Goal: Find contact information: Find contact information

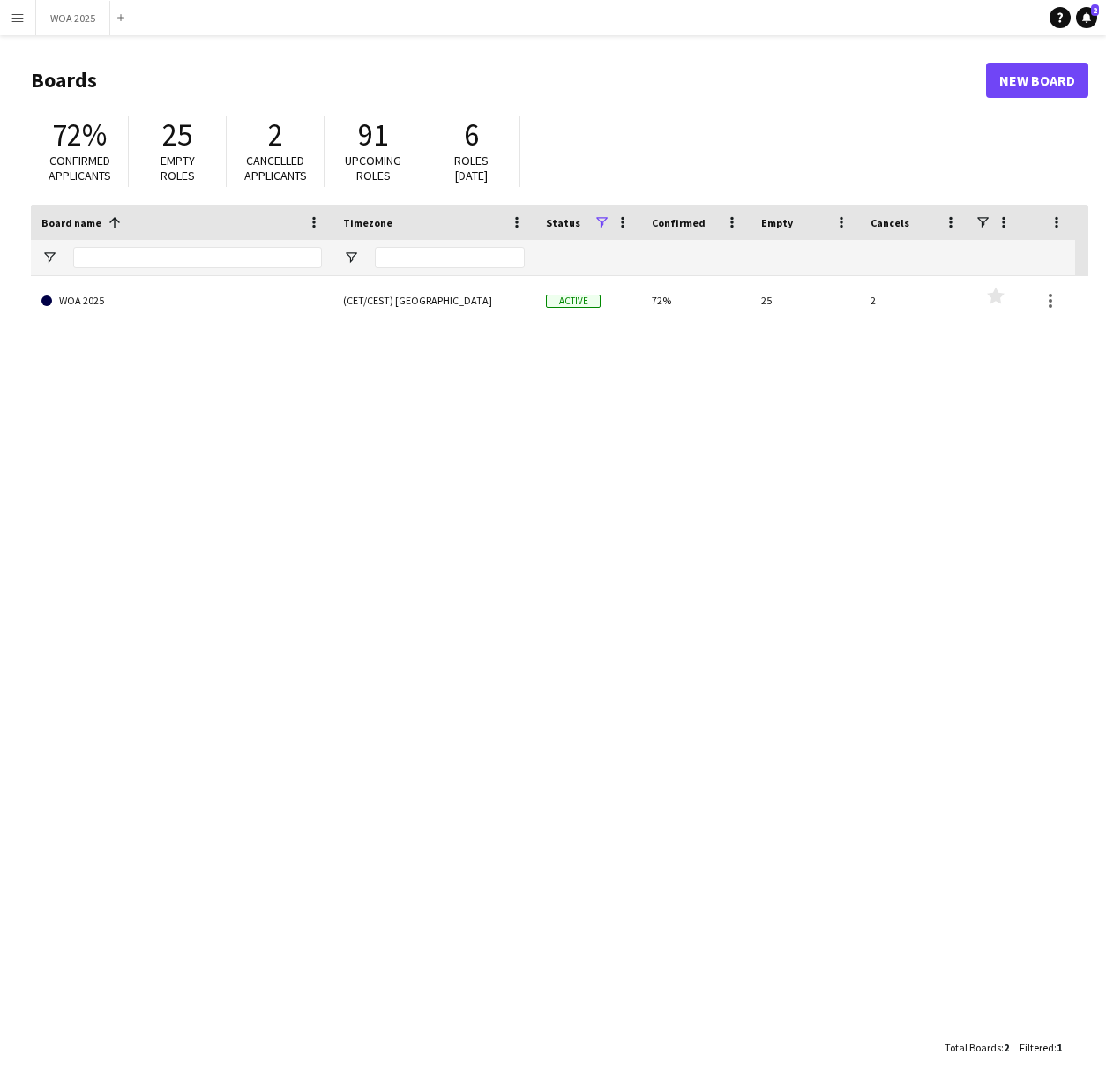
click at [23, 17] on app-icon "Menu" at bounding box center [17, 17] width 14 height 14
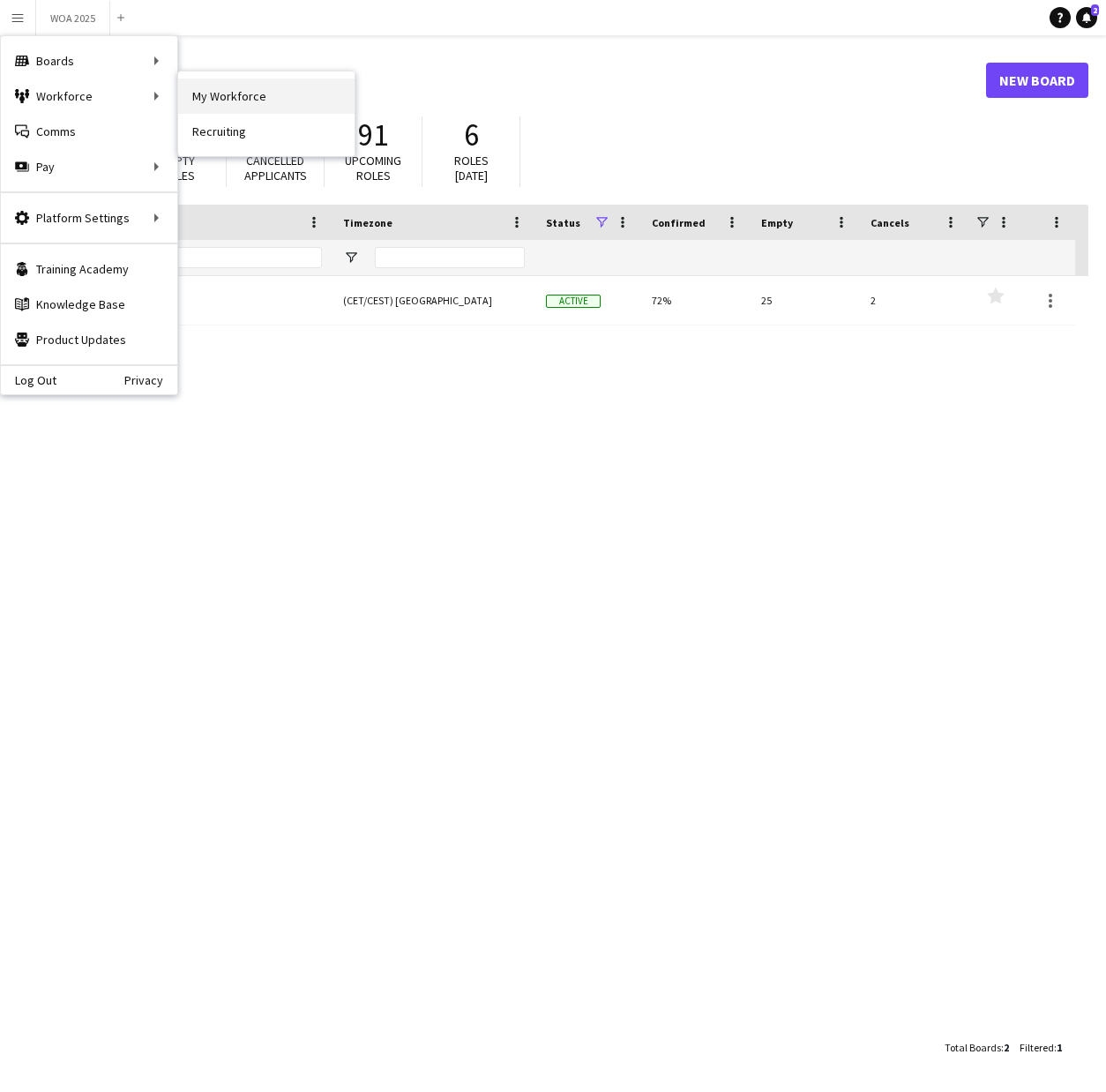
click at [221, 99] on link "My Workforce" at bounding box center [266, 97] width 176 height 36
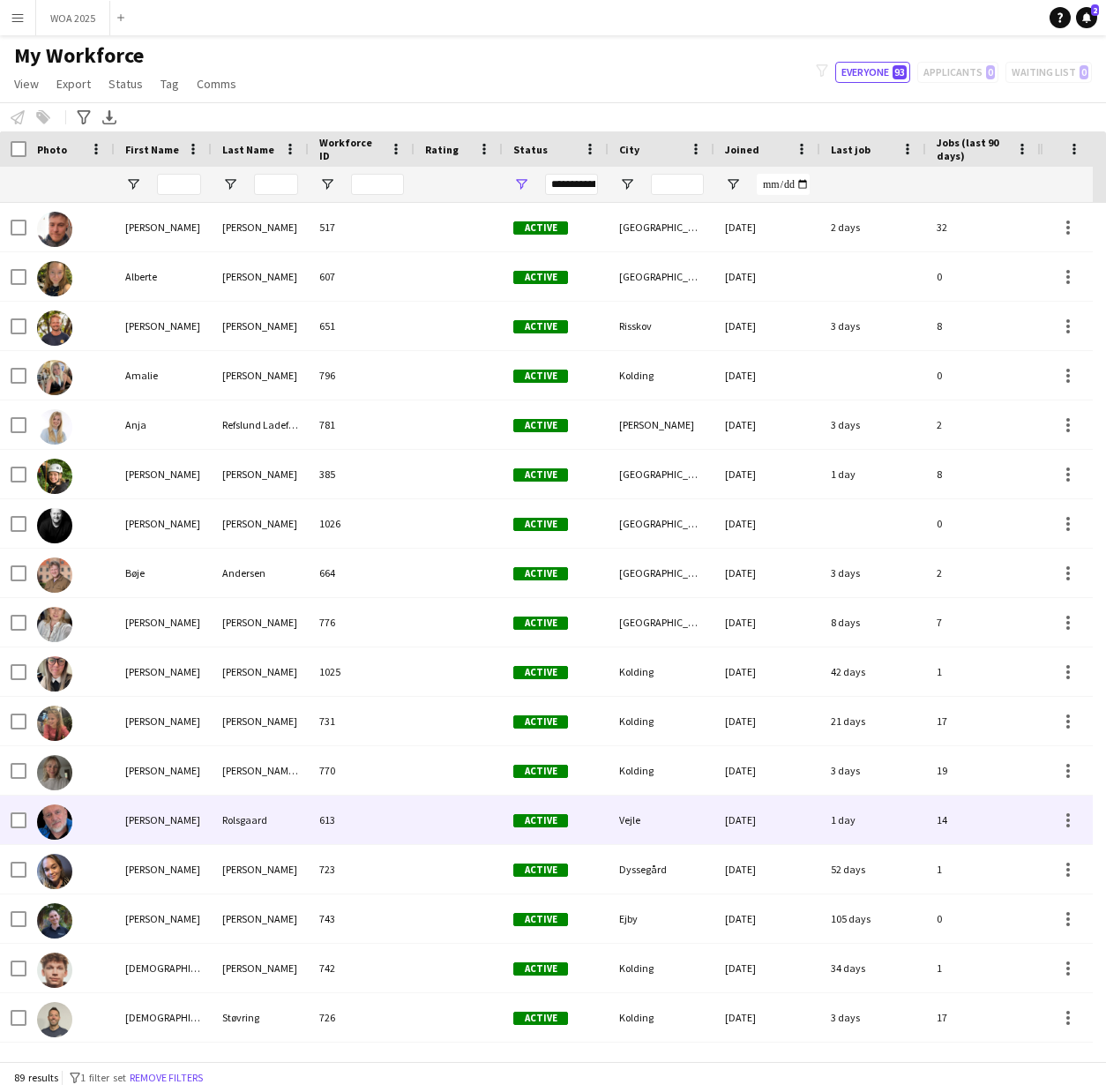
click at [128, 812] on div "[PERSON_NAME]" at bounding box center [162, 820] width 97 height 49
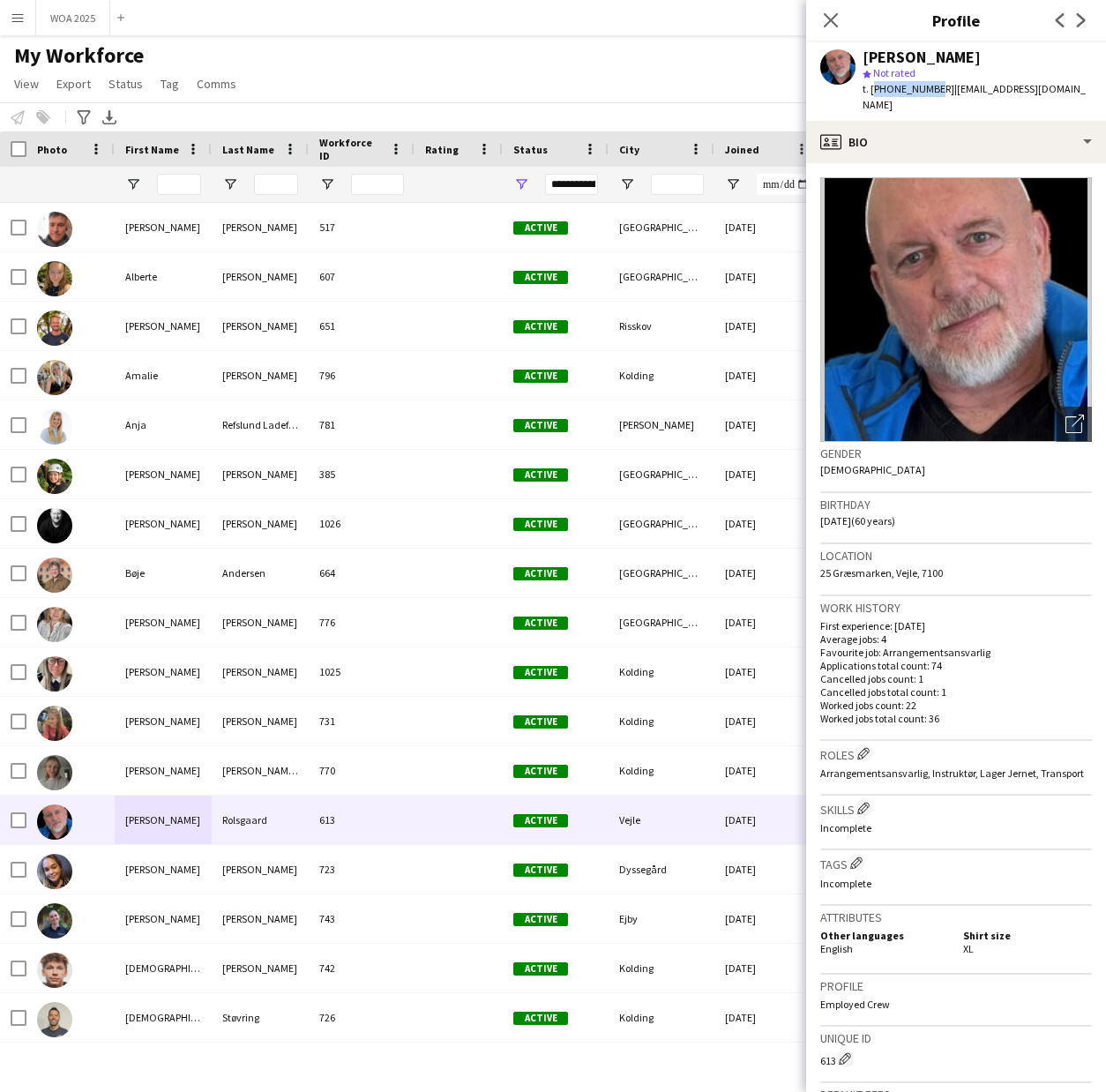
drag, startPoint x: 928, startPoint y: 88, endPoint x: 871, endPoint y: 88, distance: 57.0
click at [871, 88] on span "t. [PHONE_NUMBER]" at bounding box center [909, 88] width 92 height 13
copy span "[PHONE_NUMBER]"
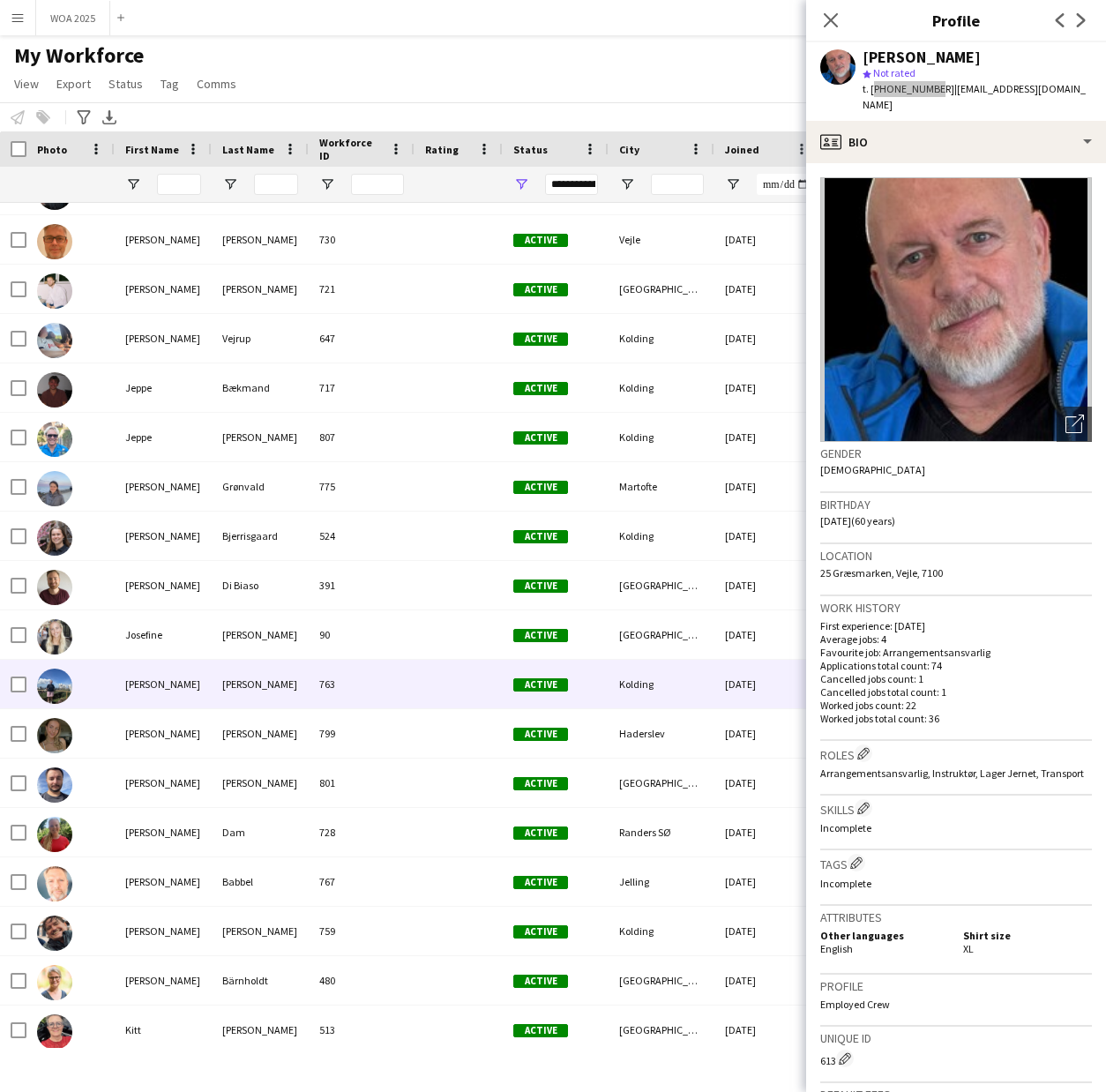
scroll to position [1489, 0]
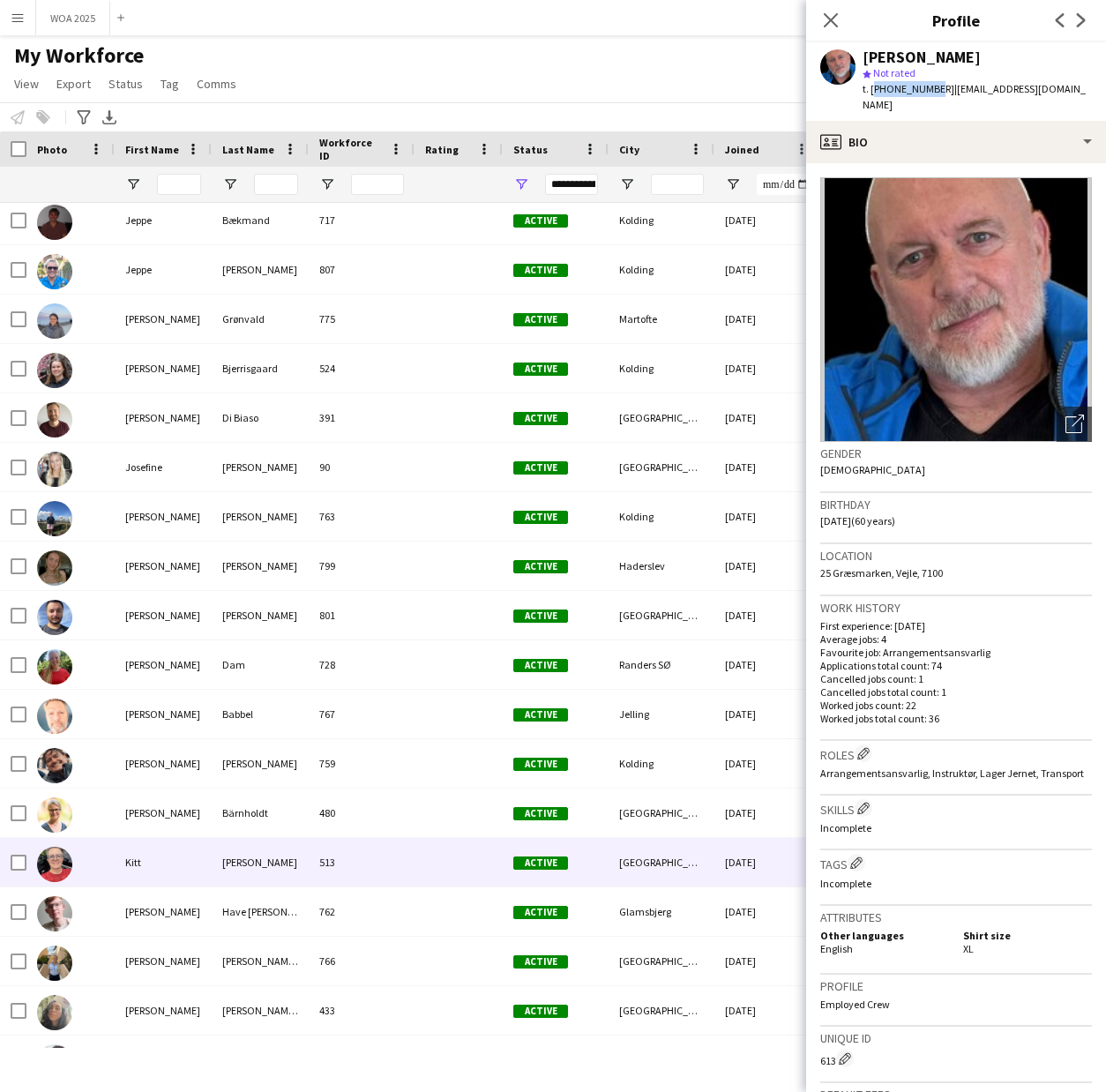
click at [127, 869] on div "Kitt" at bounding box center [162, 862] width 97 height 49
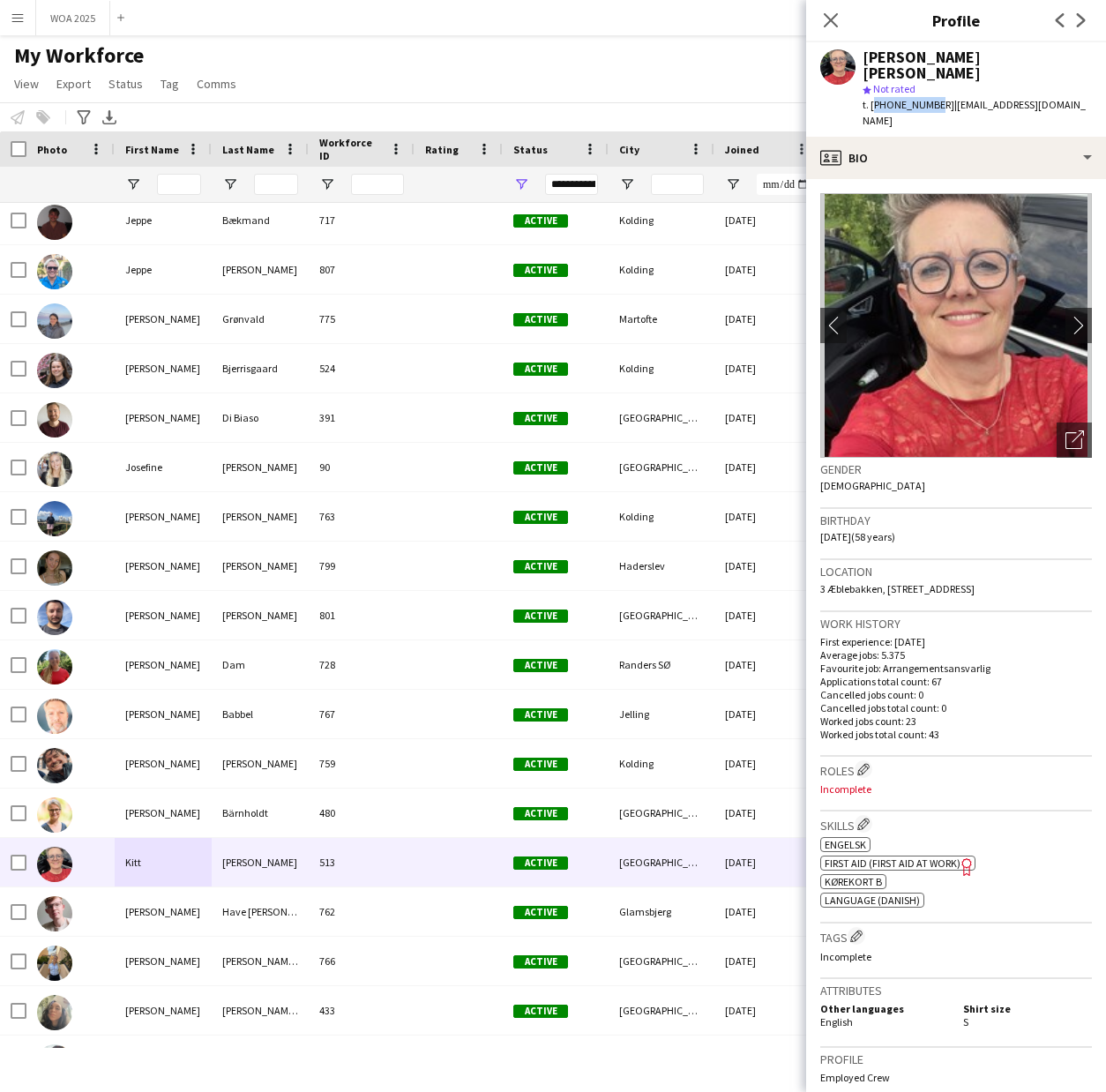
drag, startPoint x: 929, startPoint y: 88, endPoint x: 871, endPoint y: 88, distance: 58.0
click at [871, 98] on span "t. [PHONE_NUMBER]" at bounding box center [909, 104] width 92 height 13
copy span "[PHONE_NUMBER]"
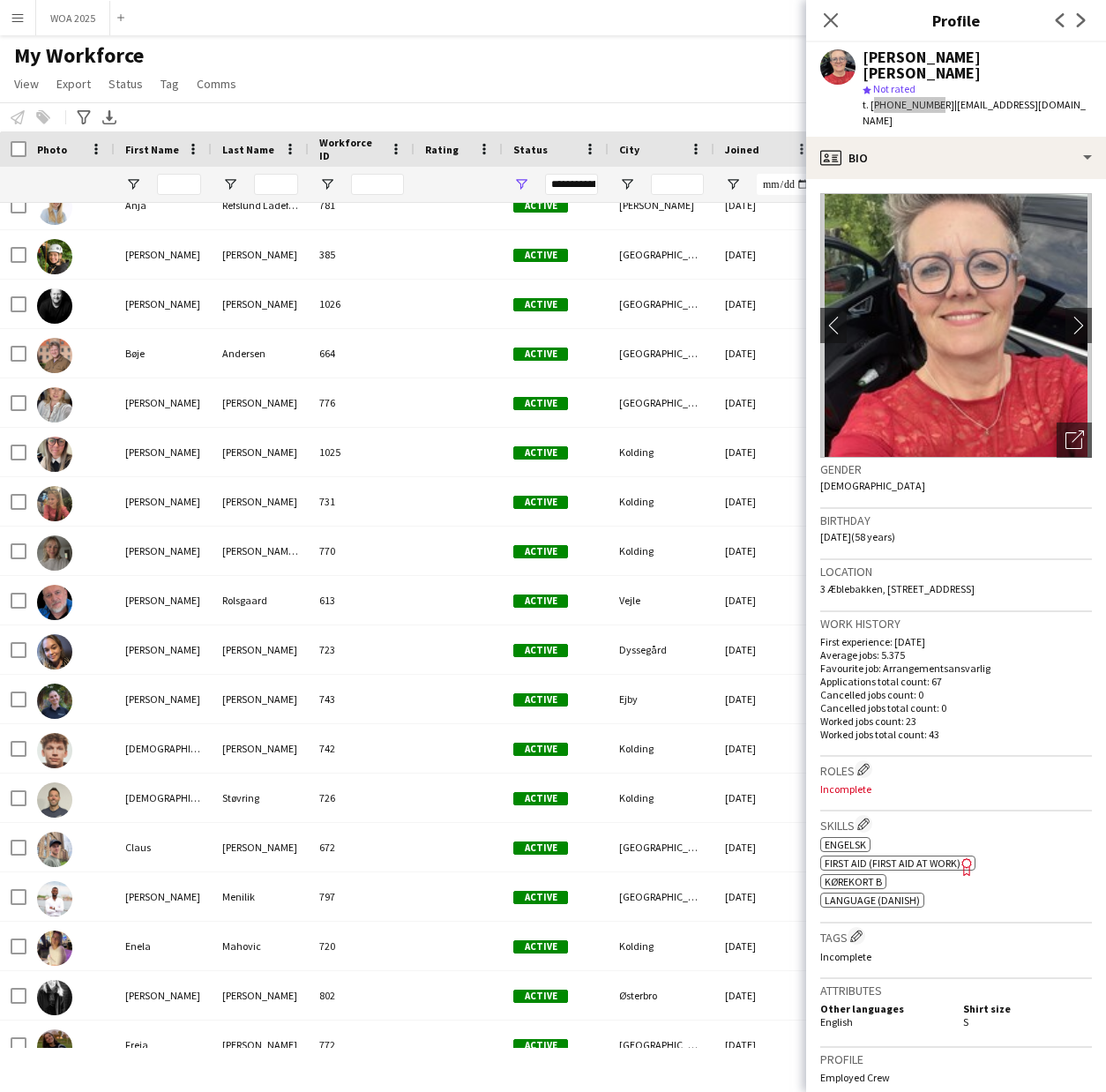
scroll to position [0, 0]
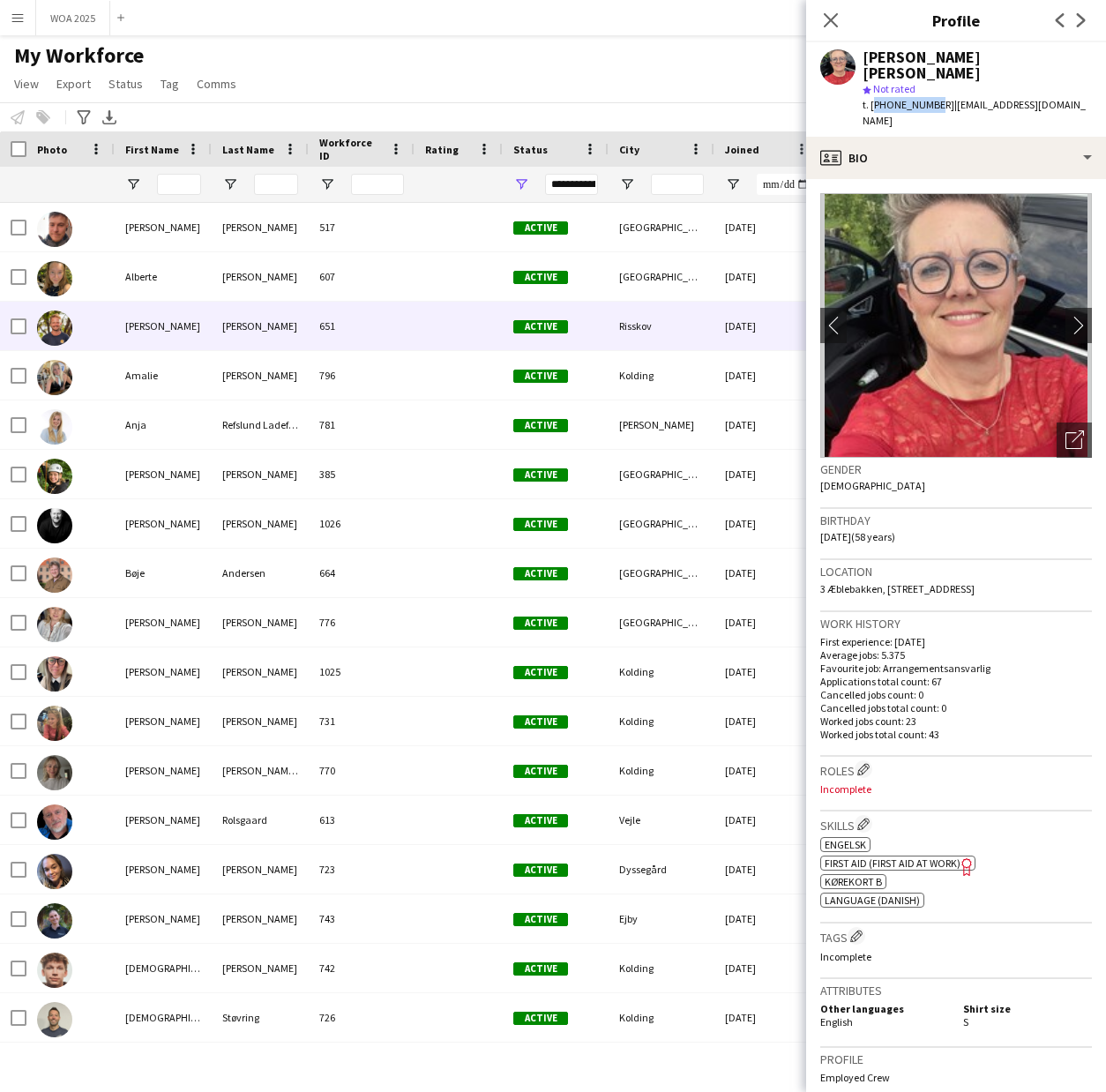
click at [150, 318] on div "[PERSON_NAME]" at bounding box center [162, 326] width 97 height 49
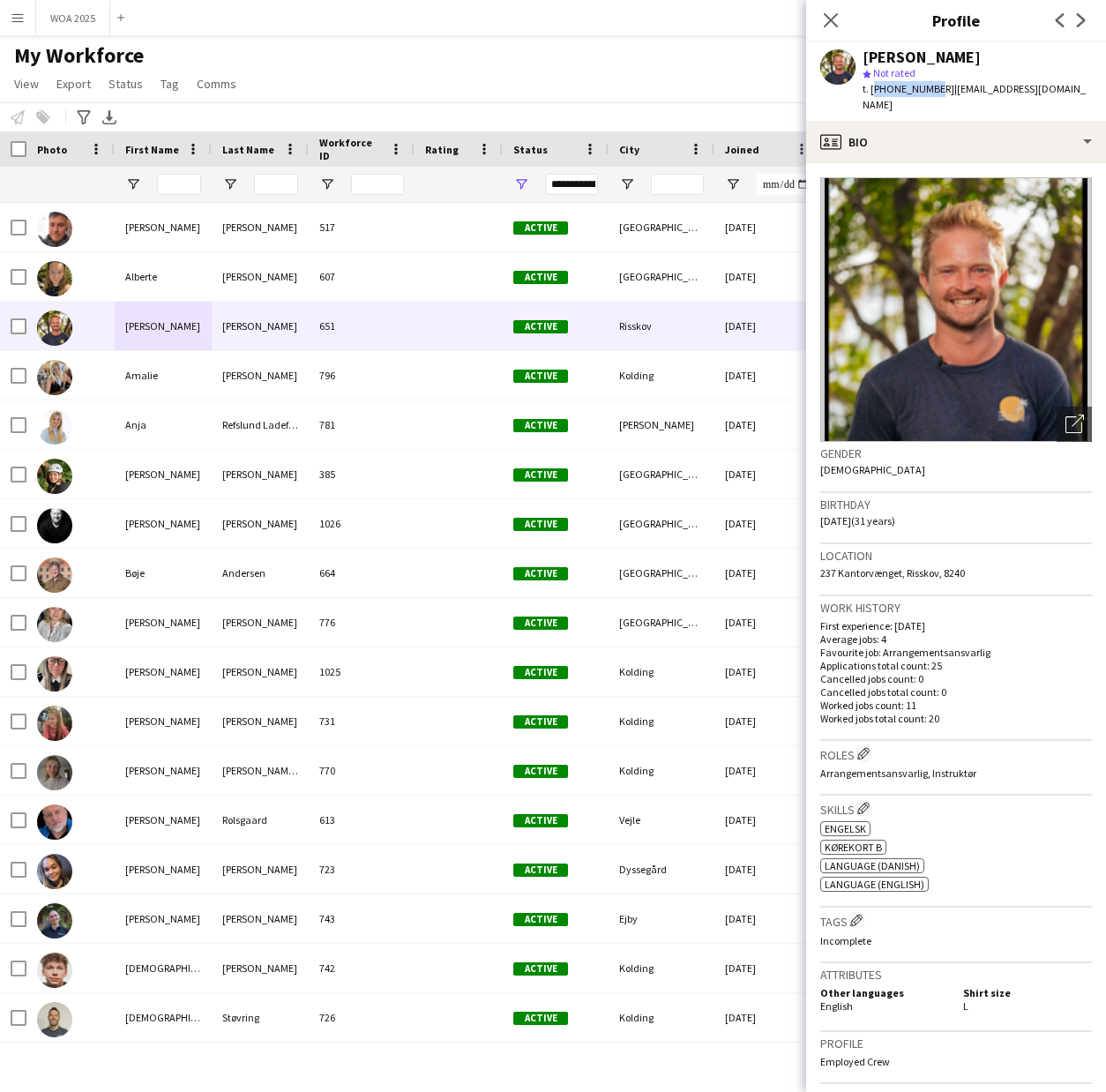
drag, startPoint x: 929, startPoint y: 89, endPoint x: 872, endPoint y: 90, distance: 57.0
click at [872, 90] on span "t. [PHONE_NUMBER]" at bounding box center [909, 88] width 92 height 13
copy span "[PHONE_NUMBER]"
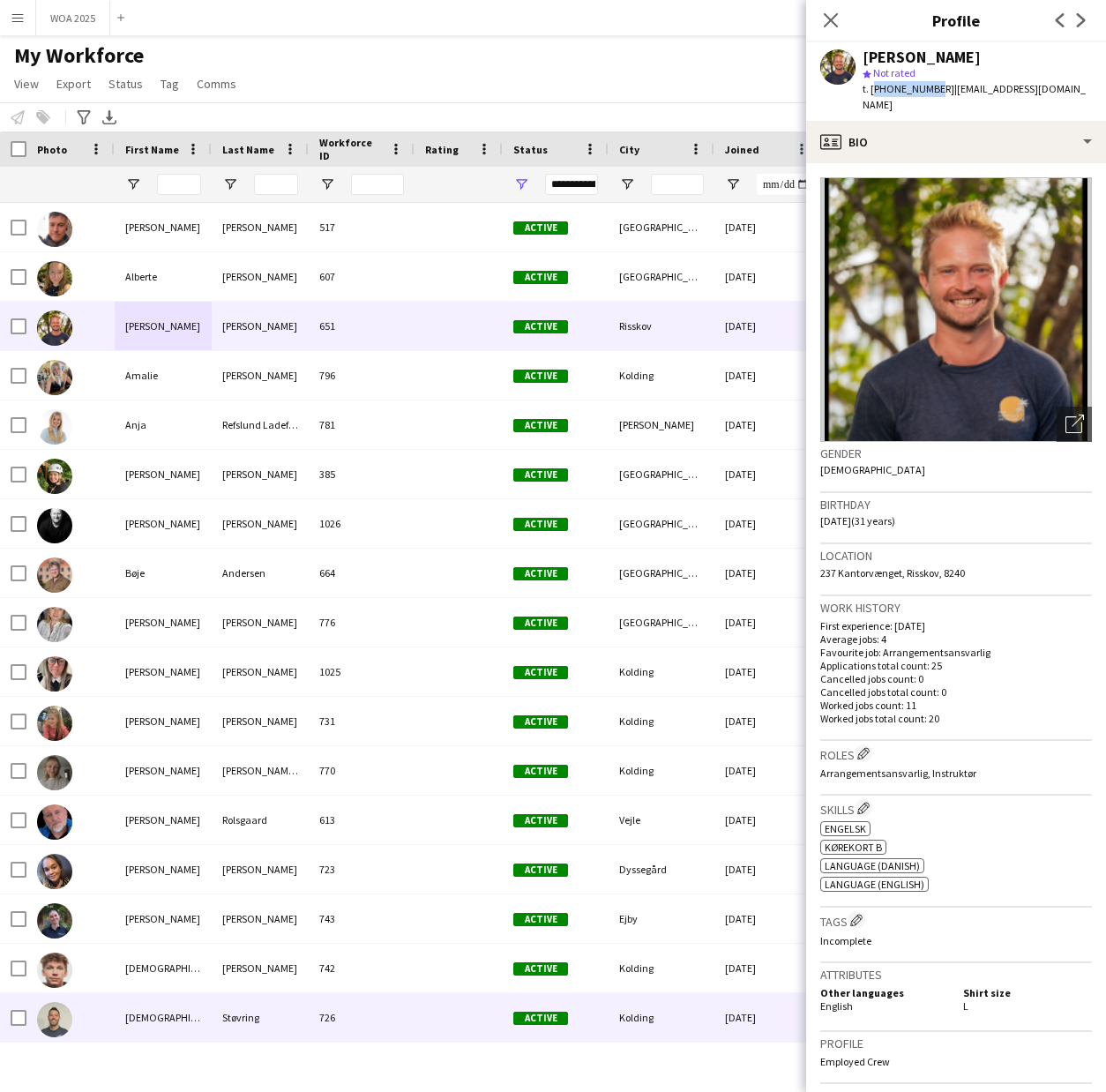
click at [155, 1016] on div "[DEMOGRAPHIC_DATA]" at bounding box center [162, 1018] width 97 height 49
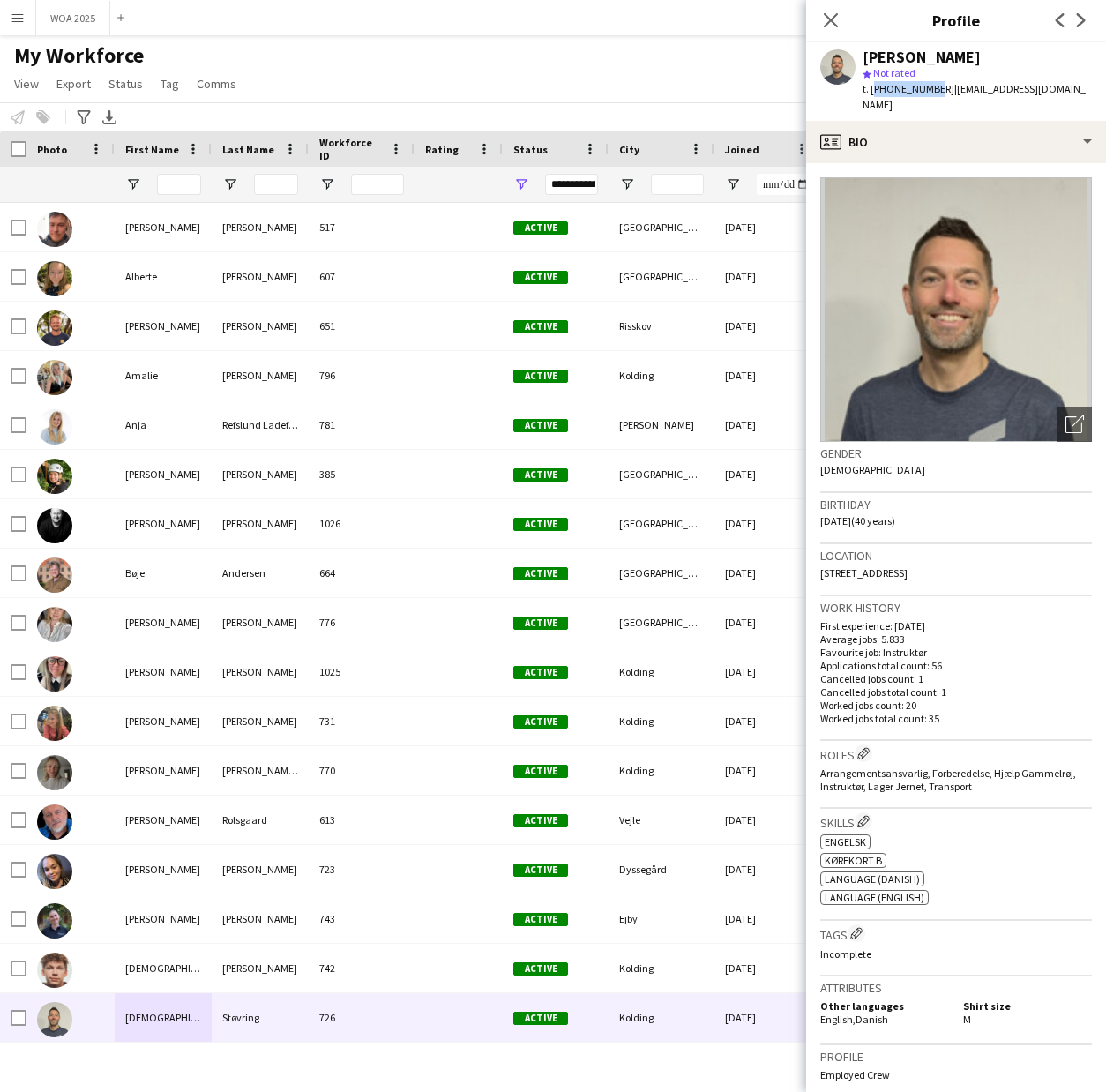
drag, startPoint x: 927, startPoint y: 85, endPoint x: 872, endPoint y: 85, distance: 55.0
click at [872, 85] on span "t. [PHONE_NUMBER]" at bounding box center [909, 88] width 92 height 13
copy span "[PHONE_NUMBER]"
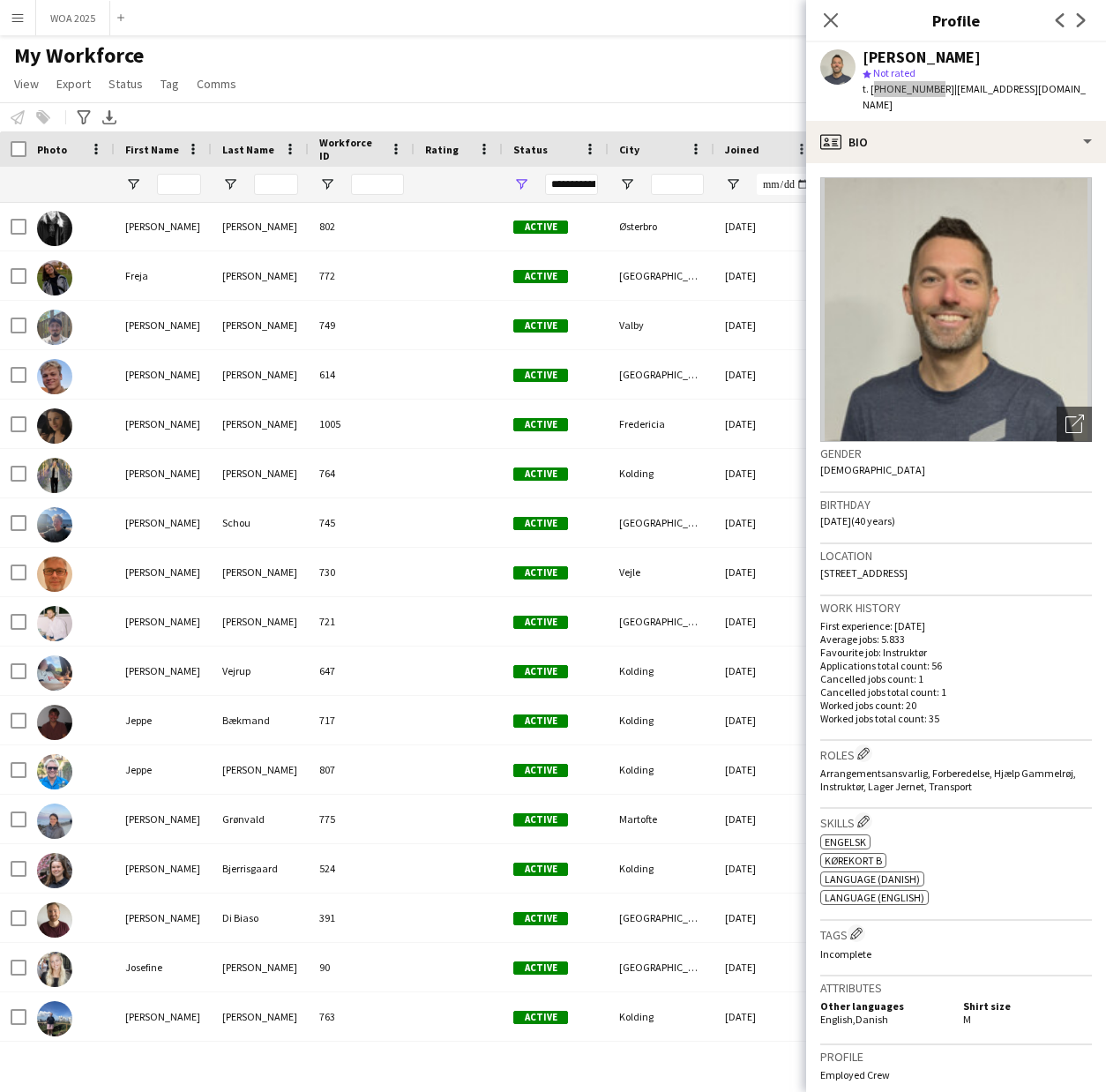
scroll to position [1654, 0]
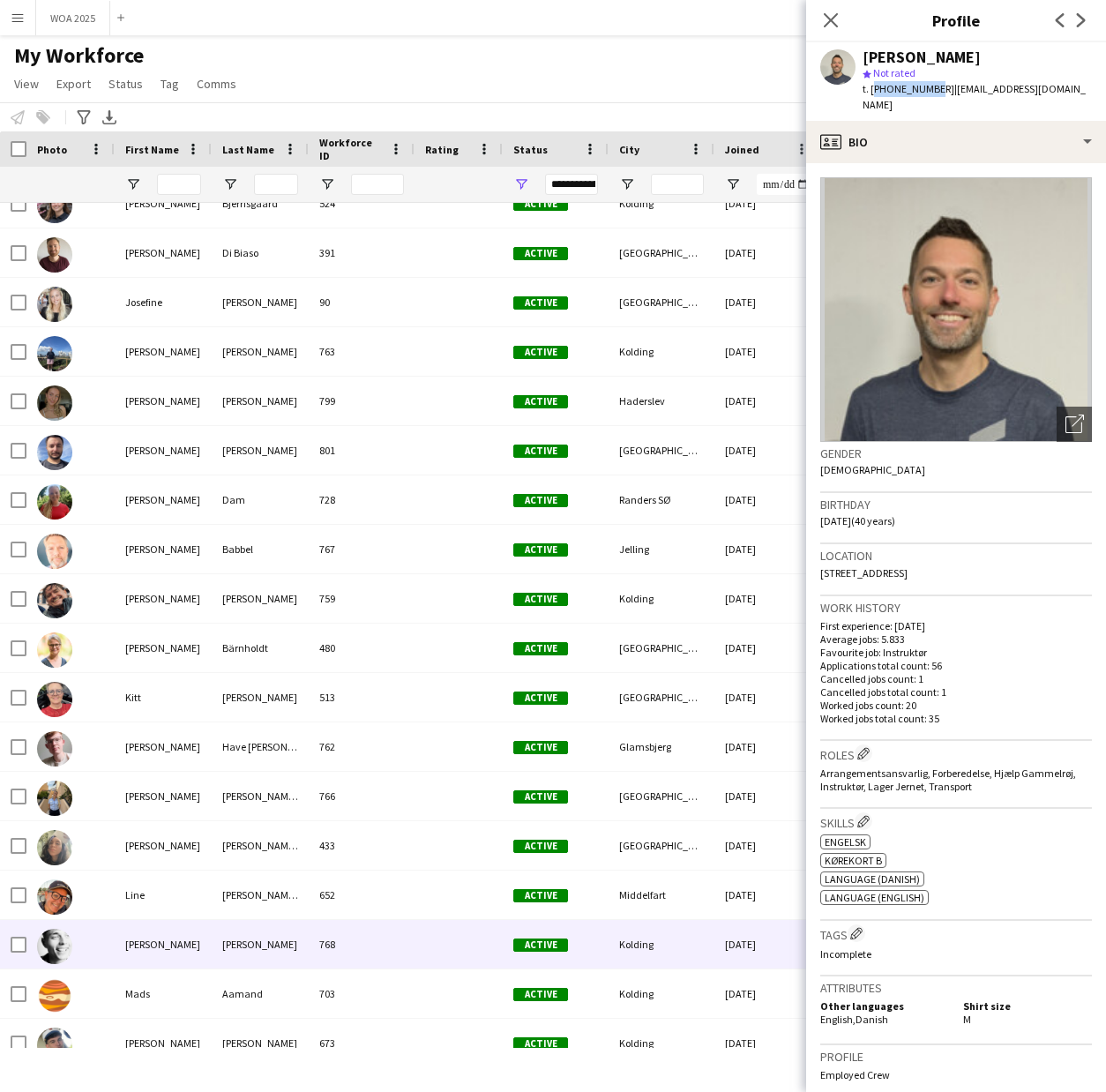
click at [122, 944] on div "[PERSON_NAME]" at bounding box center [162, 945] width 97 height 49
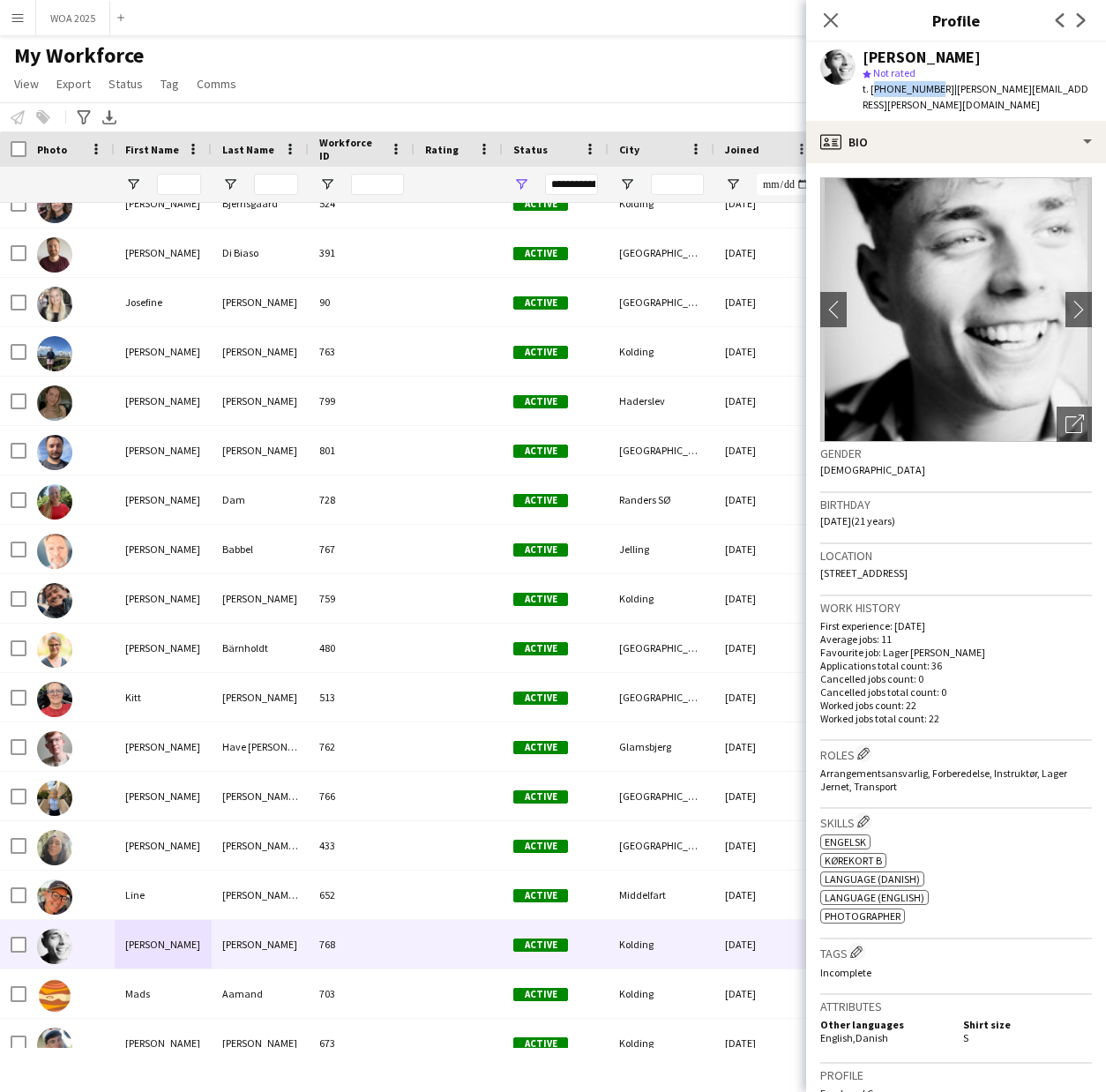
drag, startPoint x: 928, startPoint y: 87, endPoint x: 872, endPoint y: 87, distance: 56.0
click at [872, 87] on span "t. [PHONE_NUMBER]" at bounding box center [909, 88] width 92 height 13
copy span "[PHONE_NUMBER]"
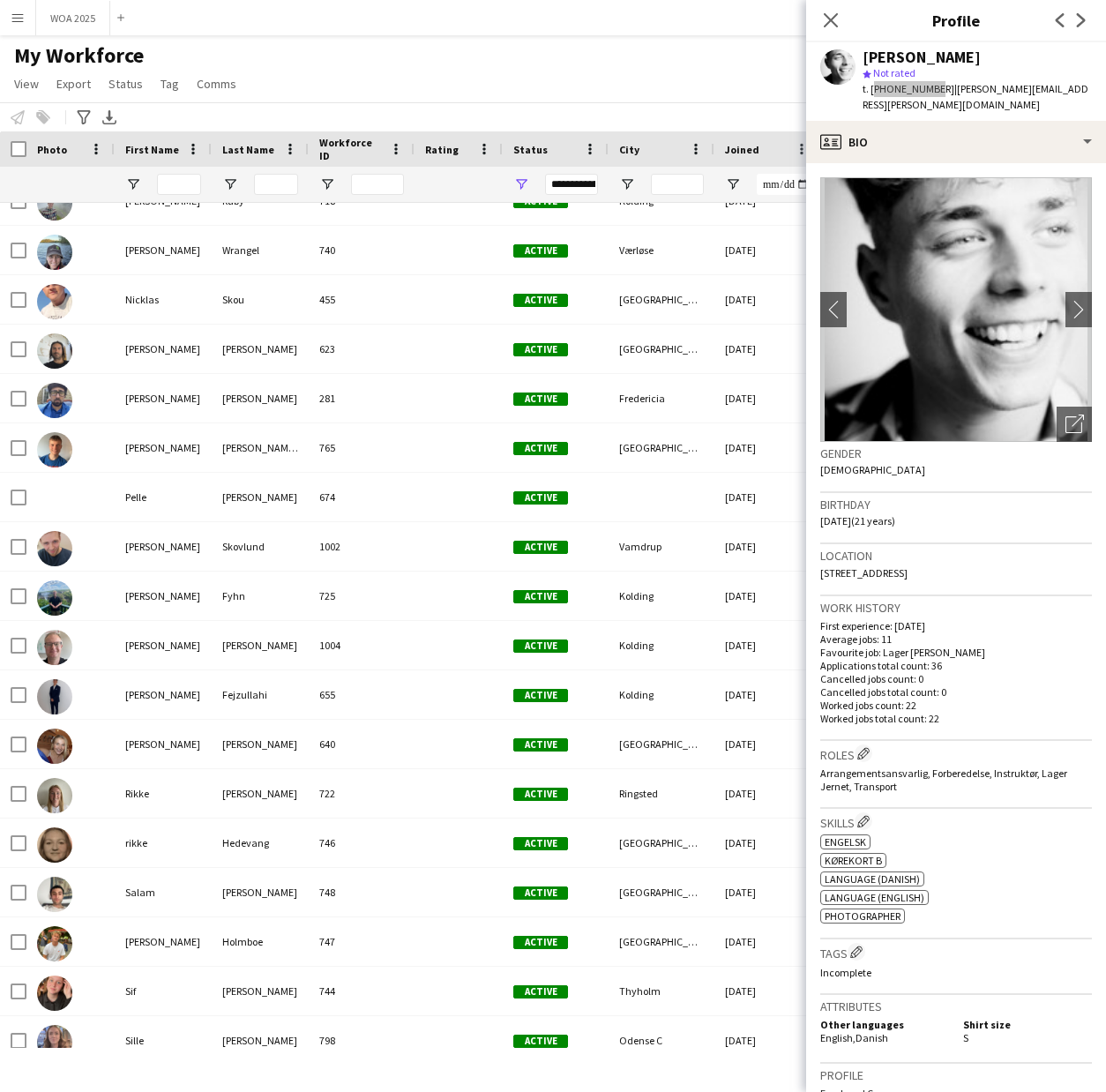
scroll to position [3407, 0]
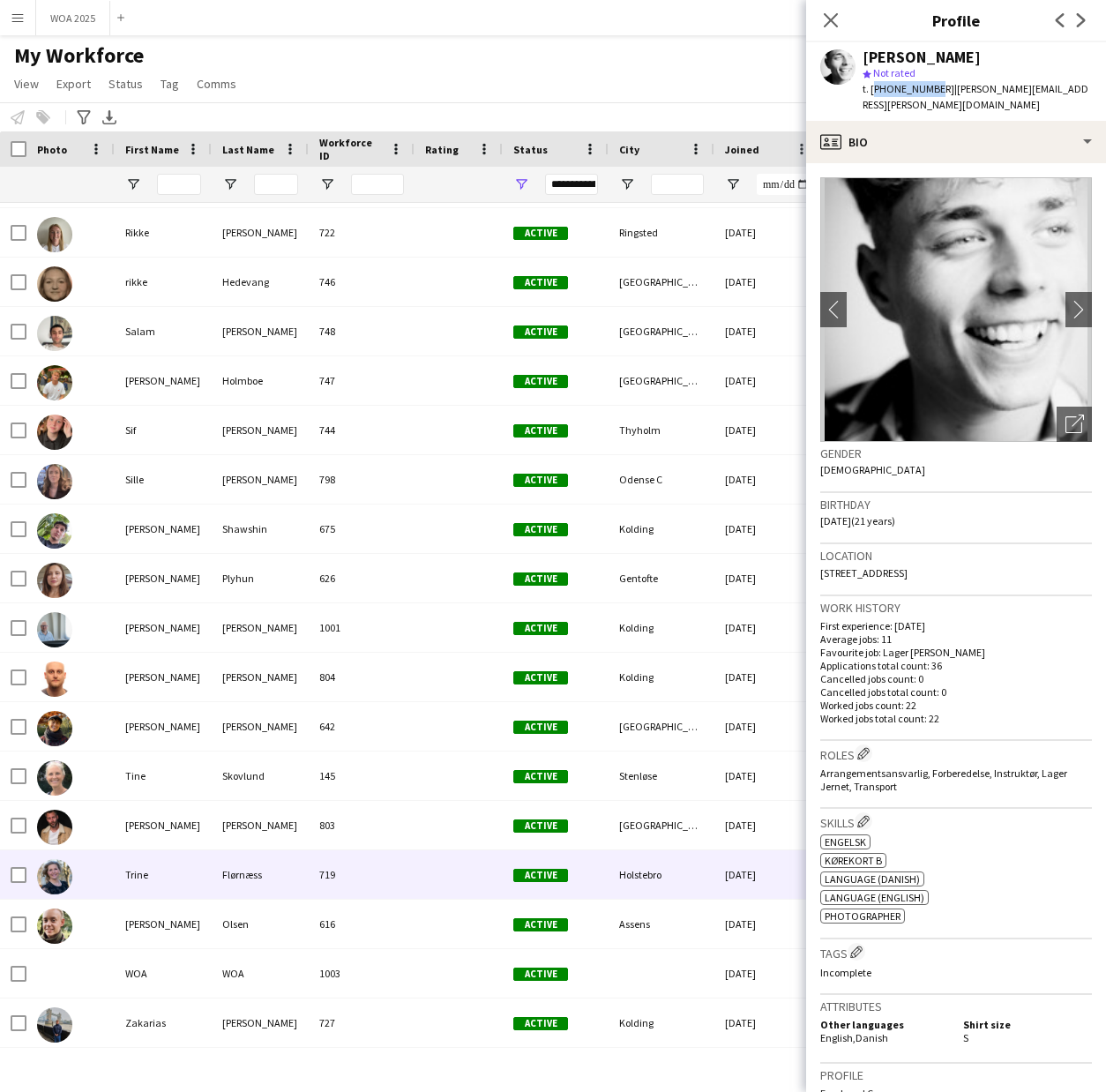
drag, startPoint x: 136, startPoint y: 867, endPoint x: 149, endPoint y: 867, distance: 13.0
click at [136, 867] on div "Trine" at bounding box center [162, 874] width 97 height 49
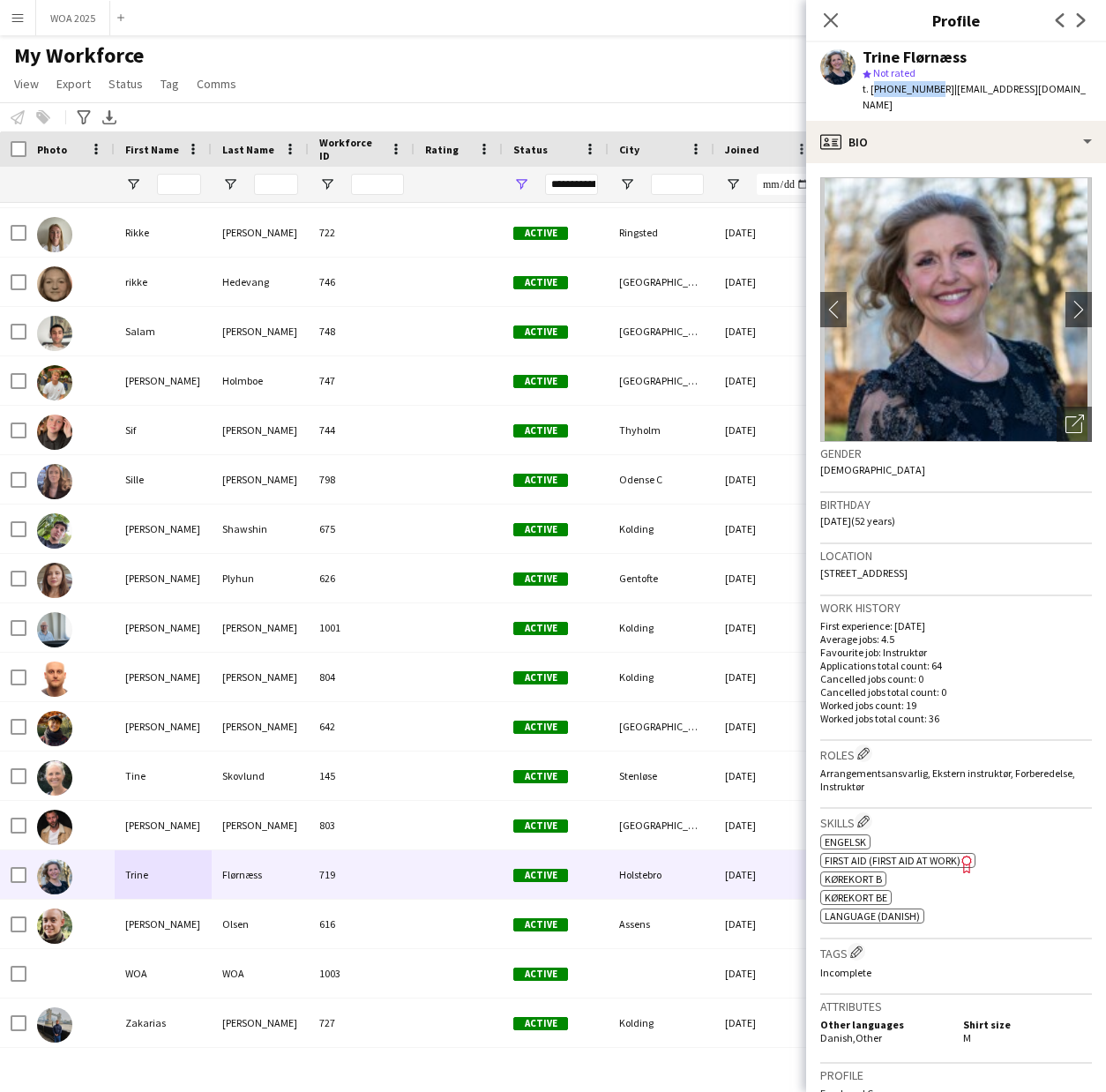
drag, startPoint x: 929, startPoint y: 83, endPoint x: 871, endPoint y: 83, distance: 58.0
click at [871, 83] on span "t. [PHONE_NUMBER]" at bounding box center [909, 88] width 92 height 13
copy span "[PHONE_NUMBER]"
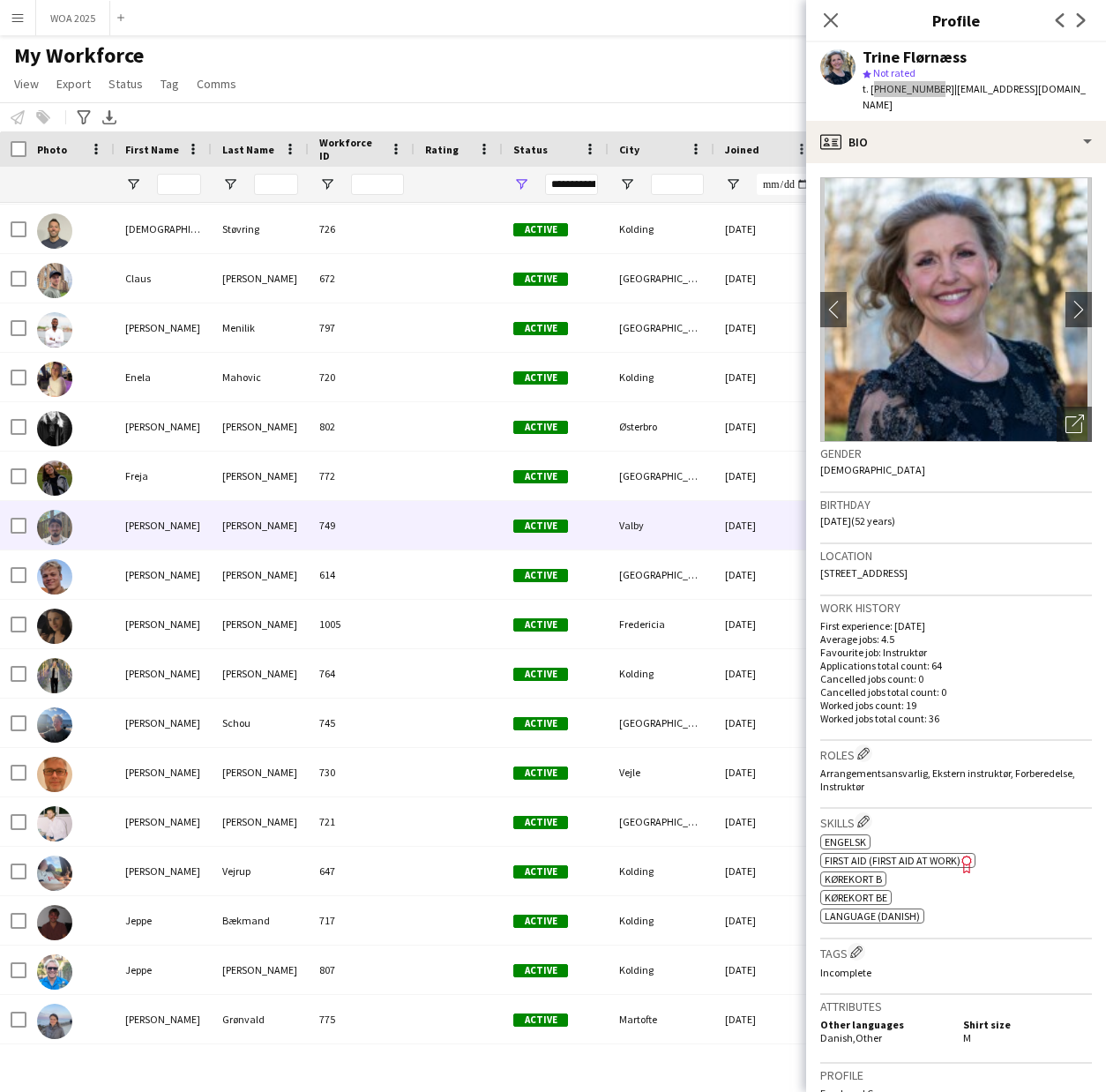
scroll to position [827, 0]
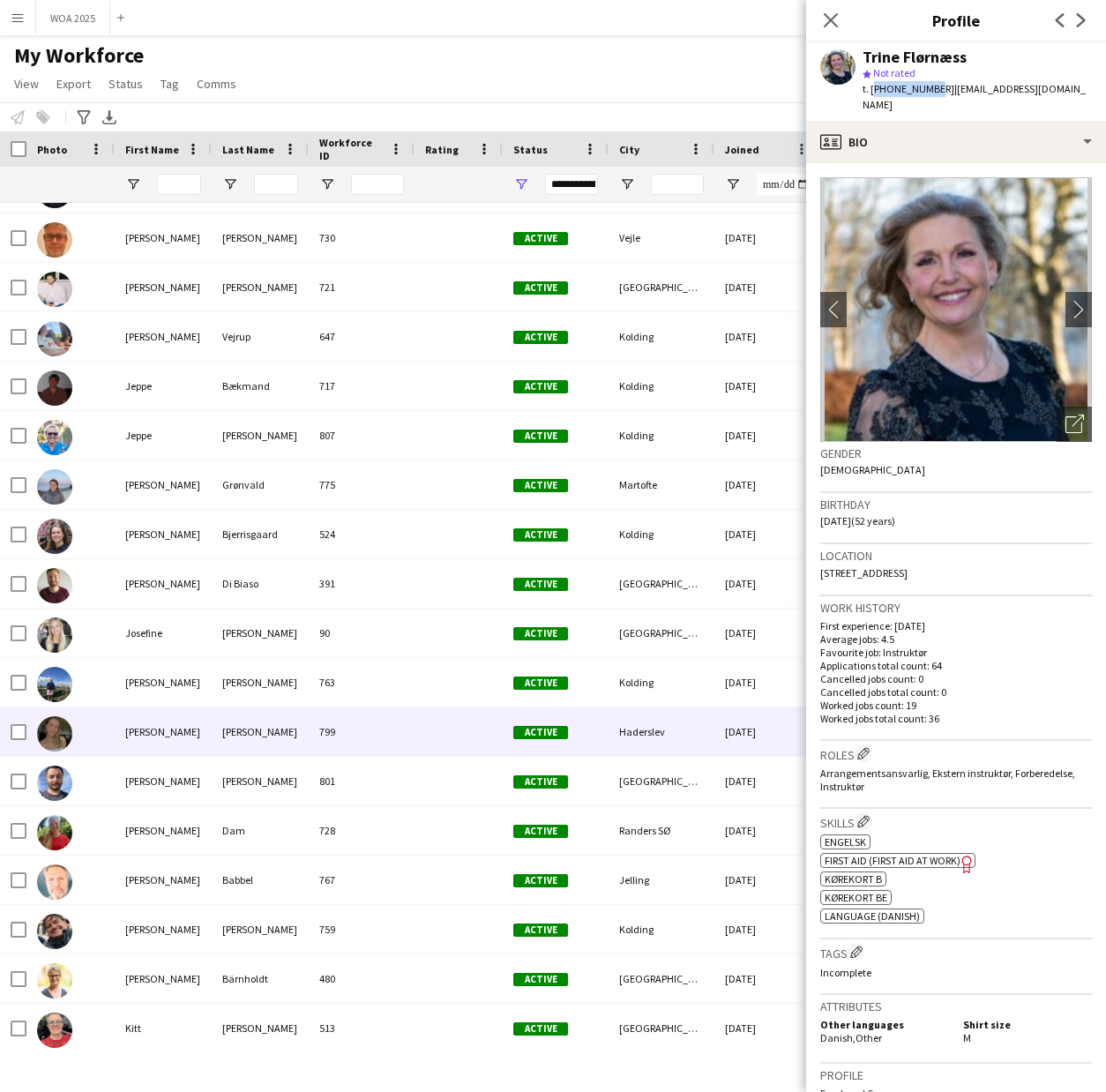
click at [133, 735] on div "[PERSON_NAME]" at bounding box center [162, 732] width 97 height 49
